Goal: Obtain resource: Obtain resource

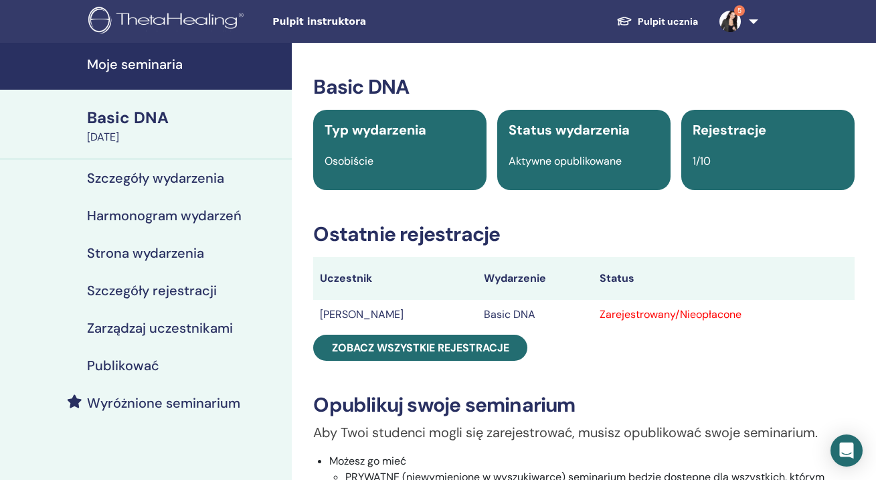
click at [755, 21] on link "5" at bounding box center [735, 21] width 55 height 43
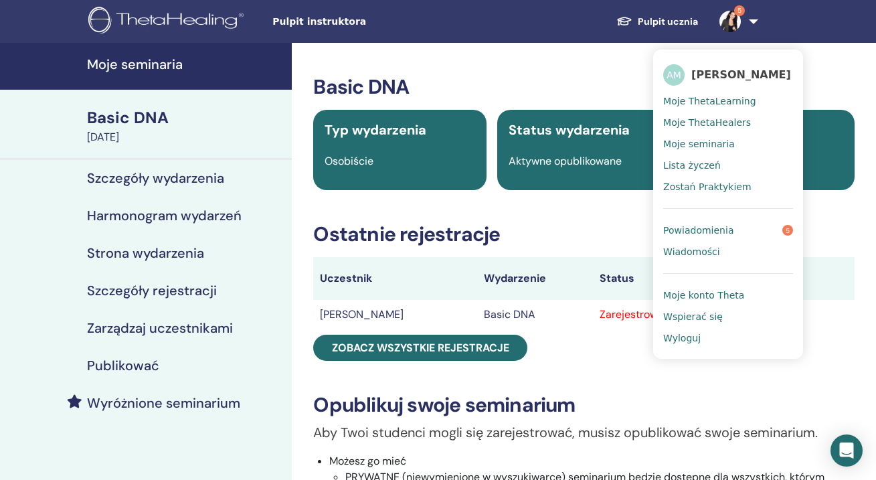
click at [684, 17] on link "Pulpit ucznia" at bounding box center [656, 21] width 103 height 25
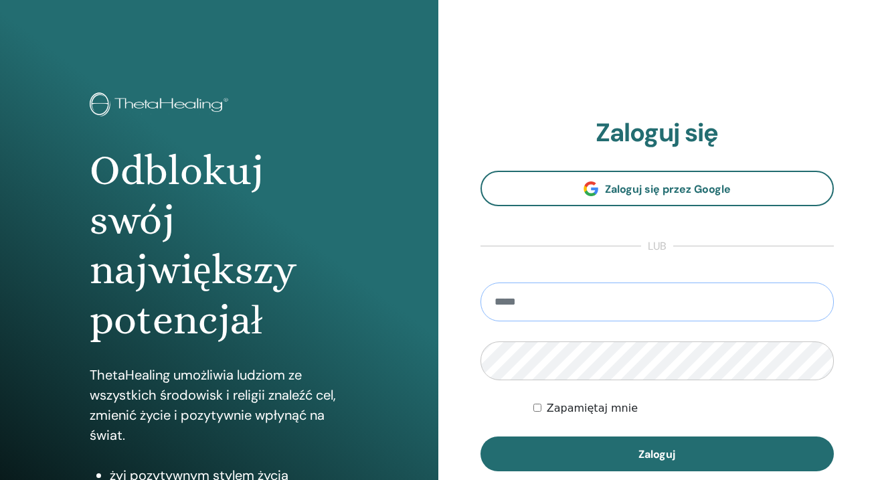
type input "**********"
click at [656, 454] on button "Zaloguj" at bounding box center [657, 453] width 354 height 35
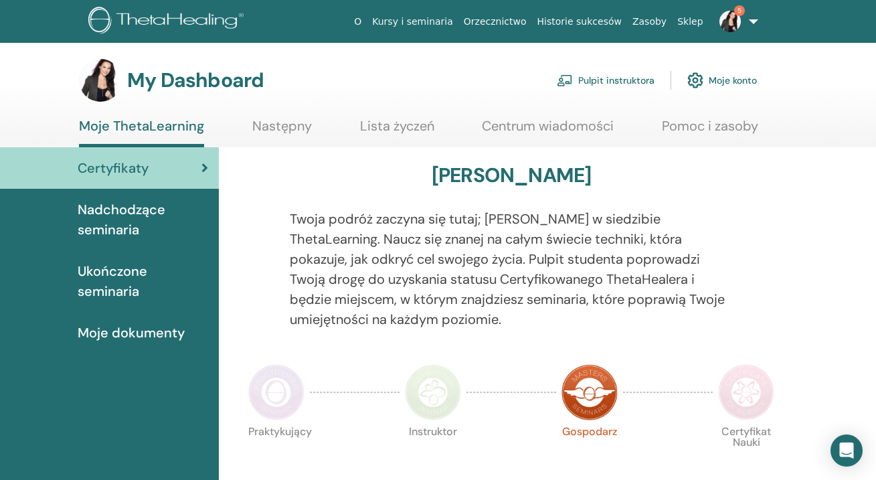
click at [135, 276] on span "Ukończone seminaria" at bounding box center [143, 281] width 130 height 40
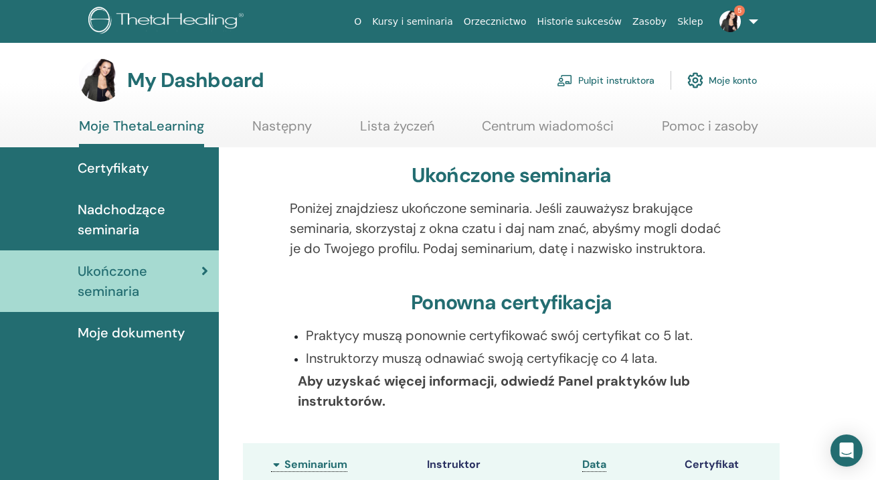
click at [134, 334] on span "Moje dokumenty" at bounding box center [131, 332] width 107 height 20
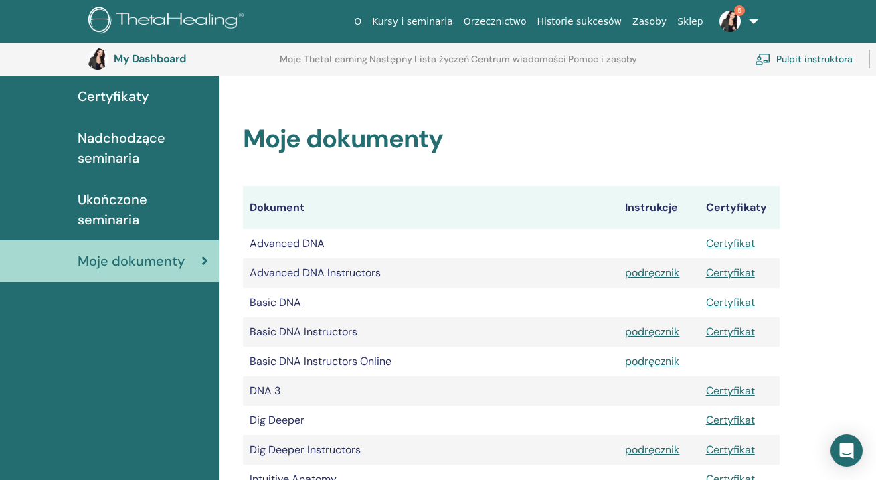
scroll to position [103, 0]
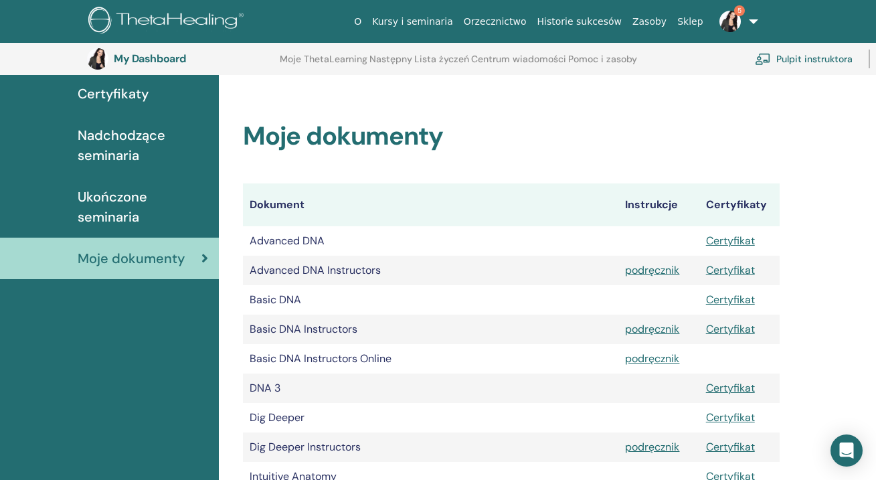
click at [739, 300] on link "Certyfikat" at bounding box center [730, 299] width 49 height 14
click at [724, 242] on link "Certyfikat" at bounding box center [730, 240] width 49 height 14
click at [746, 417] on link "Certyfikat" at bounding box center [730, 417] width 49 height 14
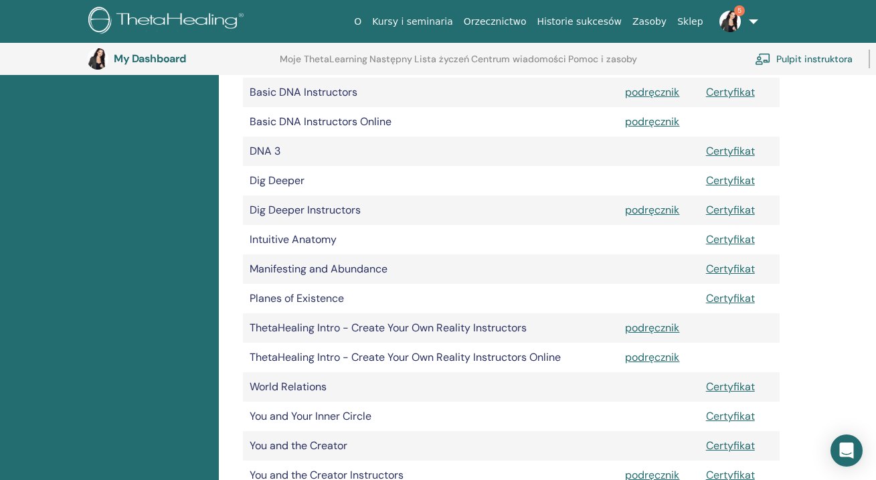
scroll to position [351, 0]
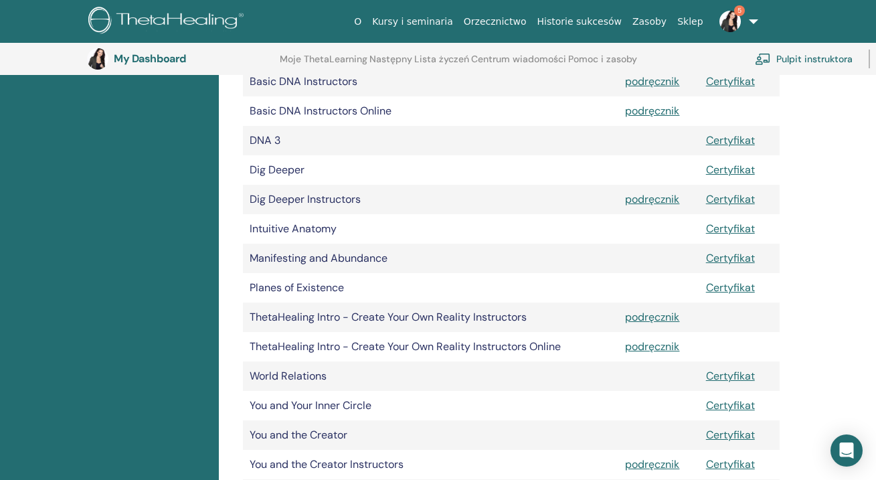
click at [747, 431] on link "Certyfikat" at bounding box center [730, 434] width 49 height 14
click at [735, 405] on link "Certyfikat" at bounding box center [730, 405] width 49 height 14
click at [729, 375] on link "Certyfikat" at bounding box center [730, 376] width 49 height 14
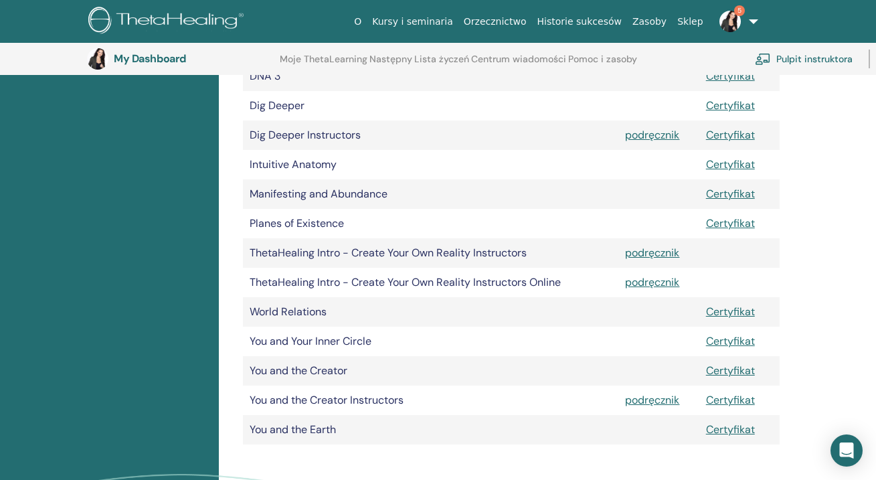
scroll to position [419, 0]
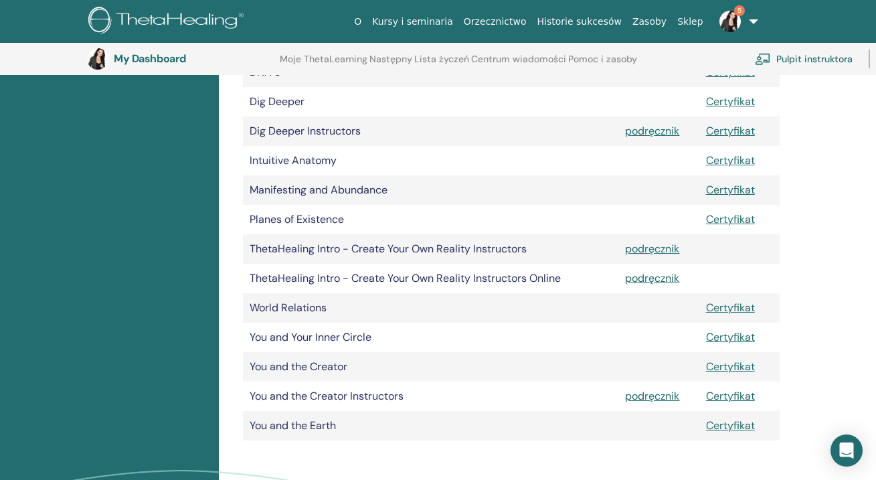
click at [724, 426] on link "Certyfikat" at bounding box center [730, 425] width 49 height 14
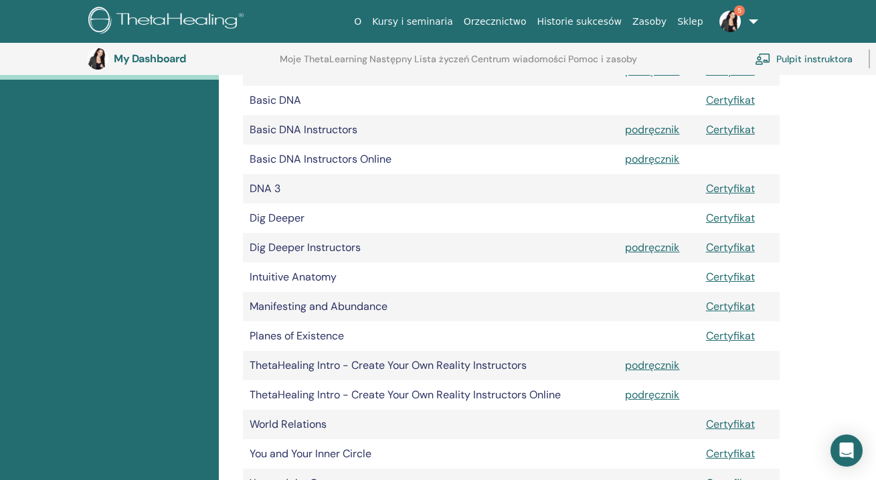
scroll to position [301, 0]
click at [733, 341] on link "Certyfikat" at bounding box center [730, 337] width 49 height 14
click at [732, 308] on link "Certyfikat" at bounding box center [730, 307] width 49 height 14
click at [726, 278] on link "Certyfikat" at bounding box center [730, 278] width 49 height 14
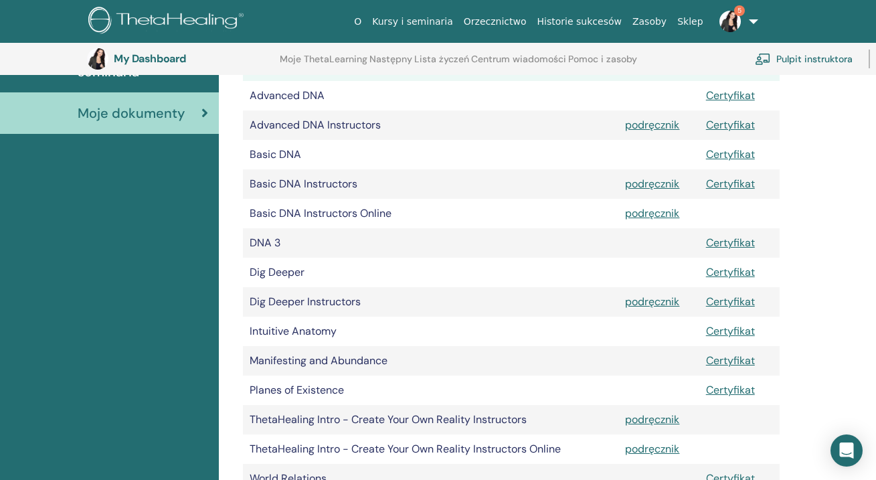
scroll to position [248, 0]
click at [729, 244] on link "Certyfikat" at bounding box center [730, 243] width 49 height 14
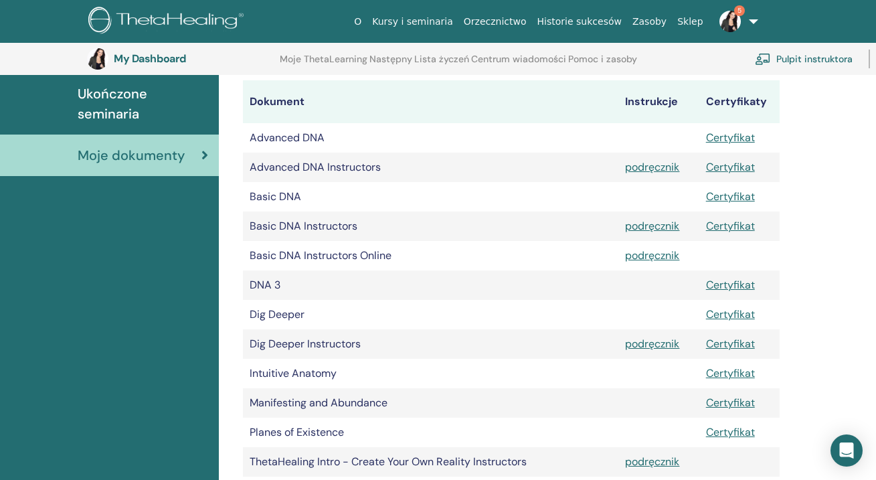
scroll to position [205, 0]
click at [735, 225] on link "Certyfikat" at bounding box center [730, 226] width 49 height 14
click at [743, 167] on link "Certyfikat" at bounding box center [730, 168] width 49 height 14
click at [723, 344] on link "Certyfikat" at bounding box center [730, 344] width 49 height 14
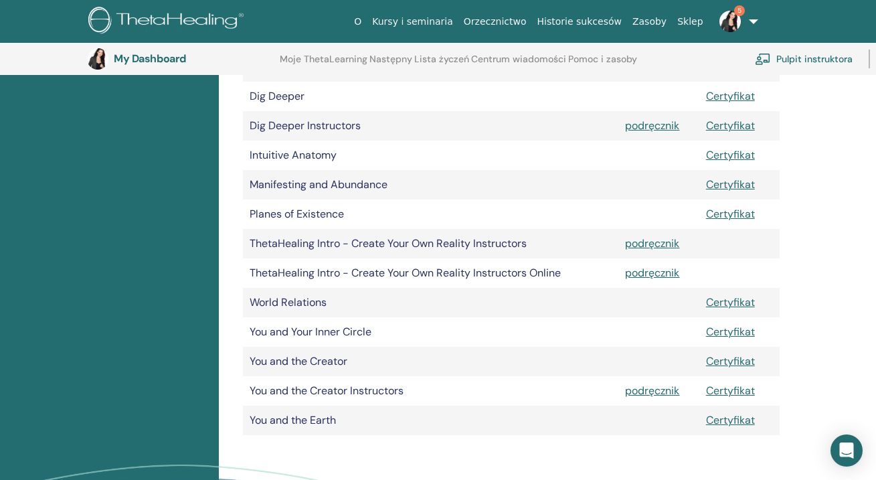
scroll to position [426, 0]
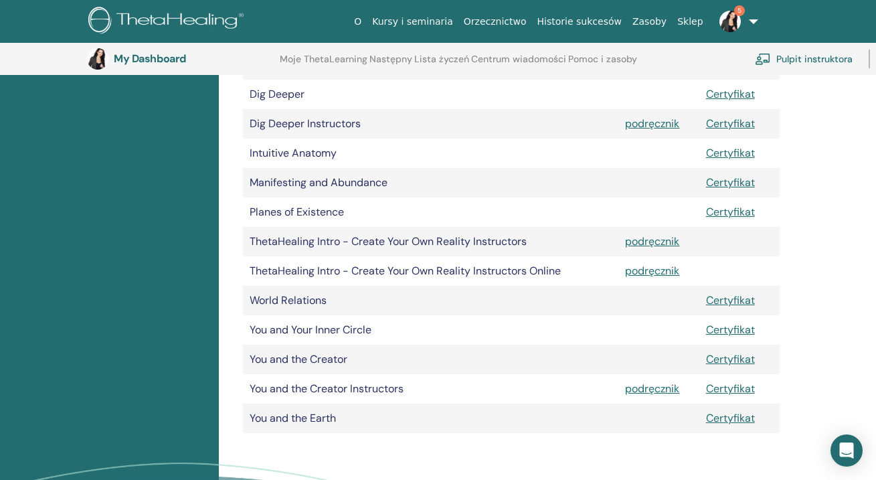
click at [727, 388] on link "Certyfikat" at bounding box center [730, 388] width 49 height 14
